Goal: Task Accomplishment & Management: Use online tool/utility

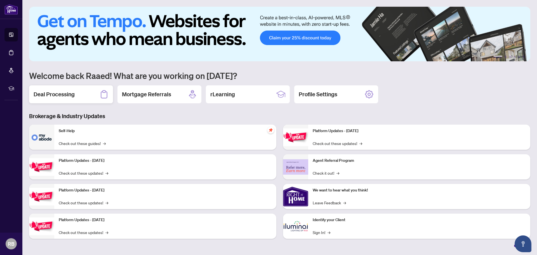
click at [64, 94] on h2 "Deal Processing" at bounding box center [54, 94] width 41 height 8
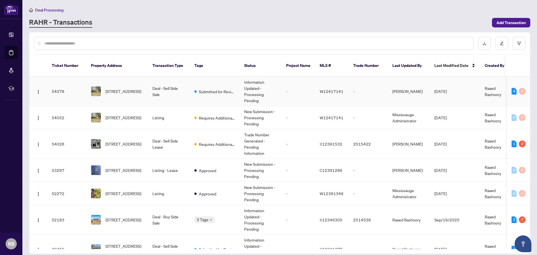
click at [147, 85] on td "[STREET_ADDRESS]" at bounding box center [116, 91] width 61 height 29
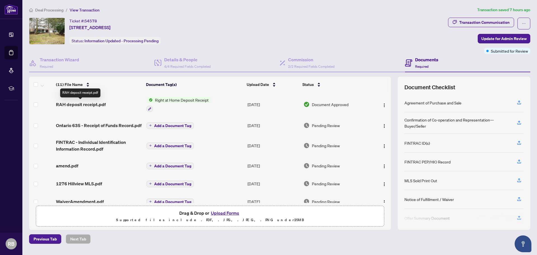
click at [97, 104] on span "RAH deposit receipt.pdf" at bounding box center [81, 104] width 50 height 7
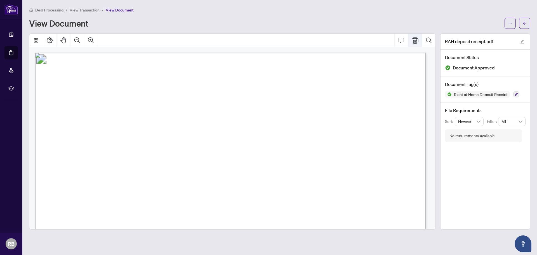
click at [414, 39] on icon "Print" at bounding box center [414, 40] width 7 height 7
